Goal: Task Accomplishment & Management: Use online tool/utility

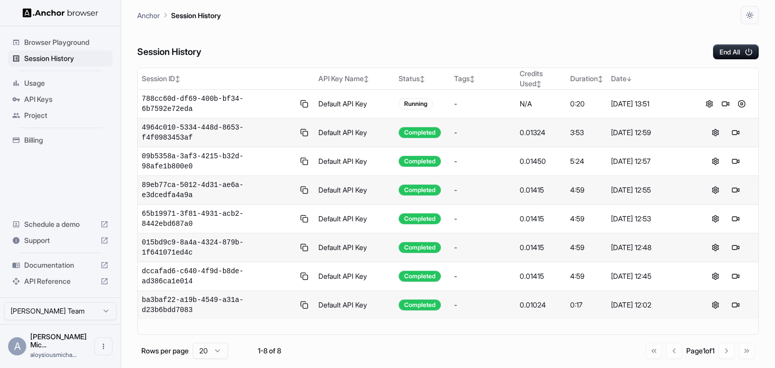
click at [545, 20] on div "Anchor Session History" at bounding box center [447, 12] width 621 height 24
click at [723, 101] on button at bounding box center [725, 104] width 12 height 12
click at [742, 99] on button at bounding box center [741, 104] width 12 height 12
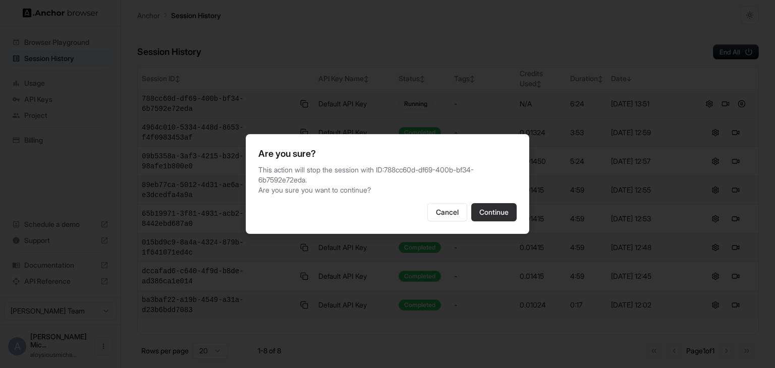
click at [494, 216] on button "Continue" at bounding box center [493, 212] width 45 height 18
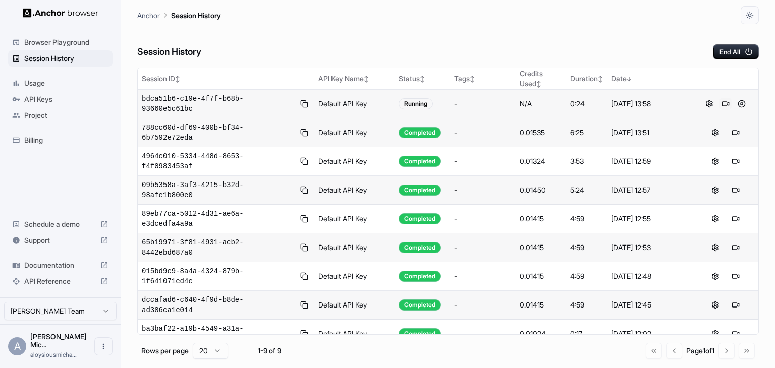
click at [725, 98] on button at bounding box center [725, 104] width 12 height 12
click at [727, 99] on button at bounding box center [725, 104] width 12 height 12
click at [717, 57] on button "End All" at bounding box center [736, 51] width 46 height 15
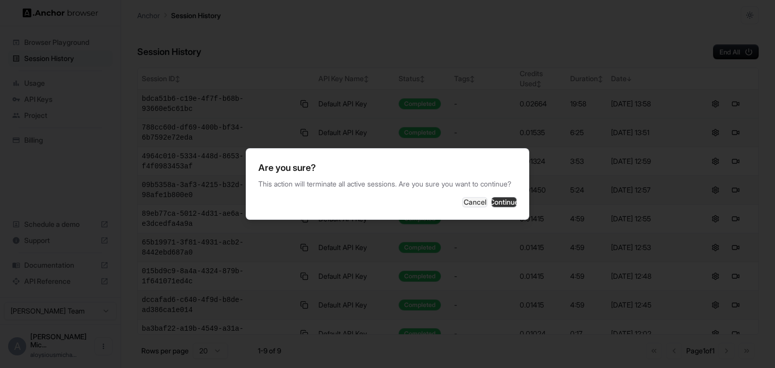
click at [511, 204] on button "Continue" at bounding box center [503, 202] width 25 height 10
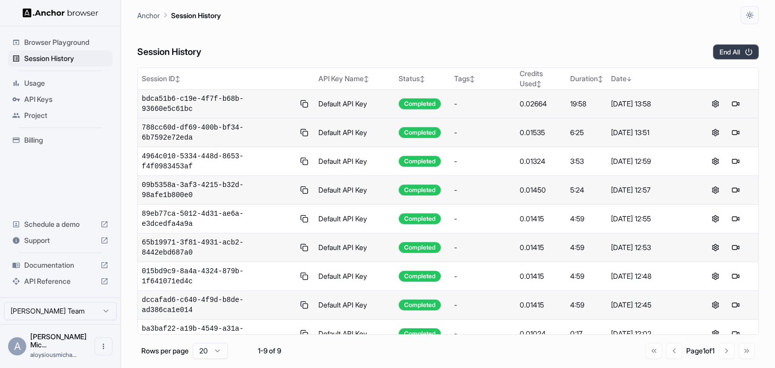
click at [732, 45] on button "End All" at bounding box center [736, 51] width 46 height 15
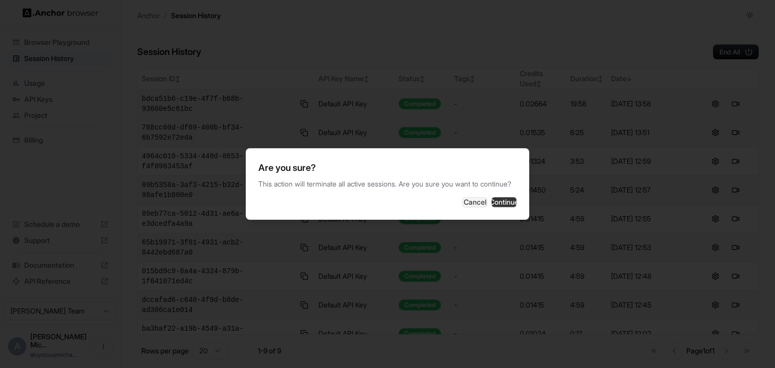
click at [491, 207] on button "Continue" at bounding box center [503, 202] width 25 height 10
